Goal: Navigation & Orientation: Go to known website

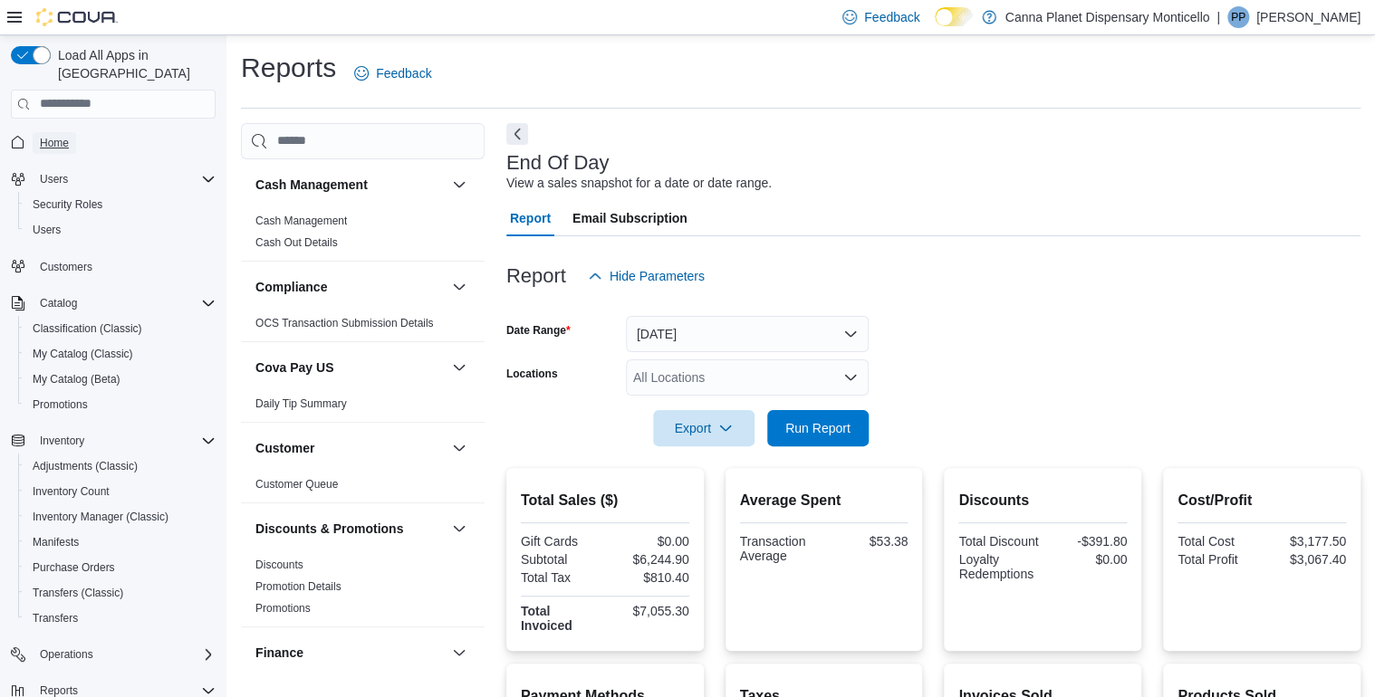
click at [54, 136] on span "Home" at bounding box center [54, 143] width 29 height 14
